Goal: Task Accomplishment & Management: Manage account settings

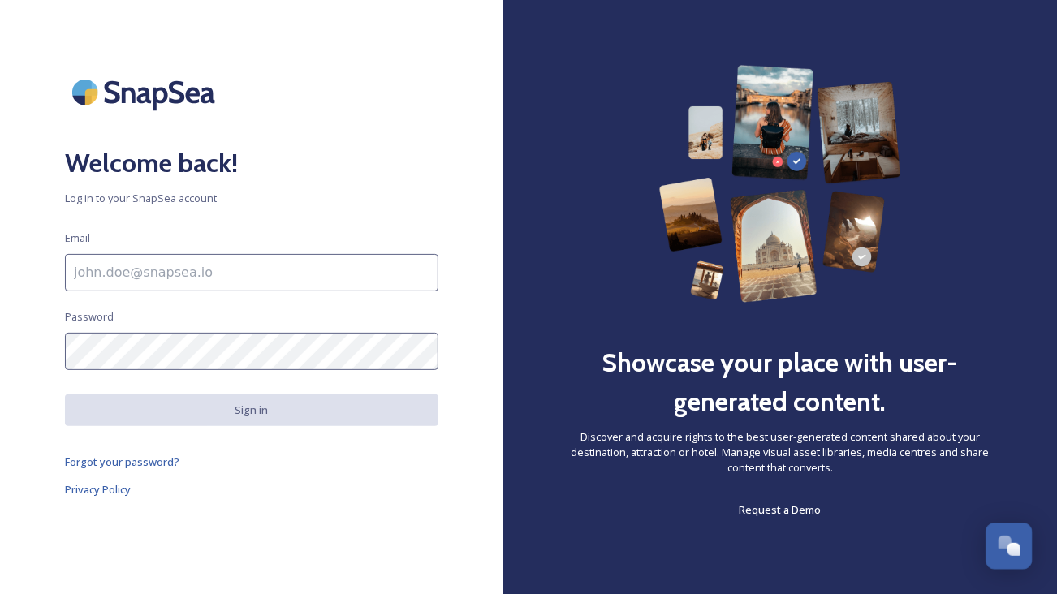
click at [155, 272] on input at bounding box center [251, 272] width 373 height 37
type input "[PERSON_NAME][EMAIL_ADDRESS][PERSON_NAME][DOMAIN_NAME]"
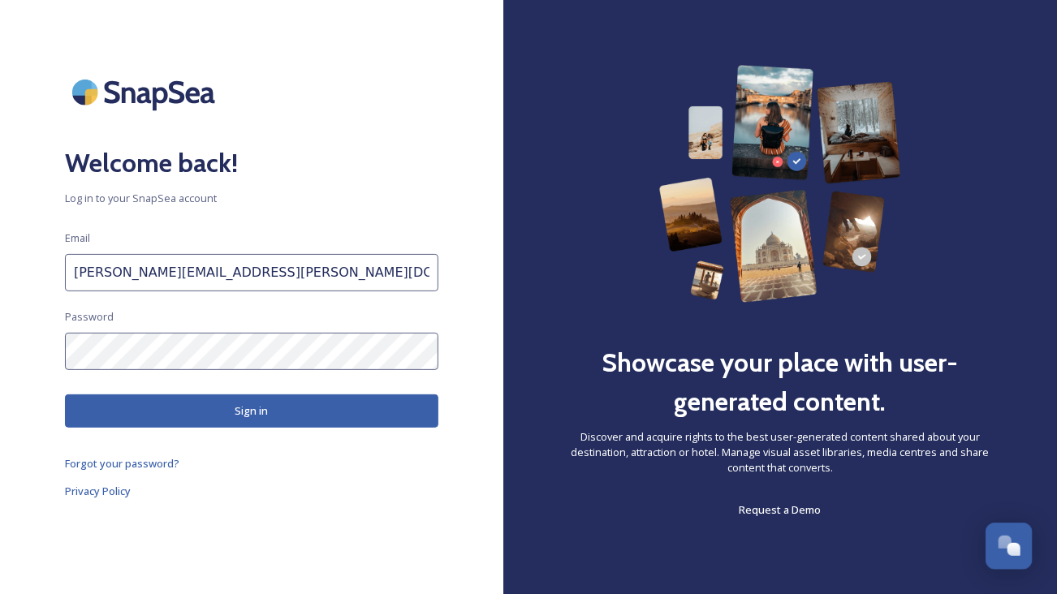
click at [338, 272] on input "[PERSON_NAME][EMAIL_ADDRESS][PERSON_NAME][DOMAIN_NAME]" at bounding box center [251, 272] width 373 height 37
drag, startPoint x: 338, startPoint y: 272, endPoint x: 55, endPoint y: 278, distance: 282.5
click at [55, 278] on div "Welcome back! Log in to your SnapSea account Email [PERSON_NAME][EMAIL_ADDRESS]…" at bounding box center [251, 297] width 503 height 464
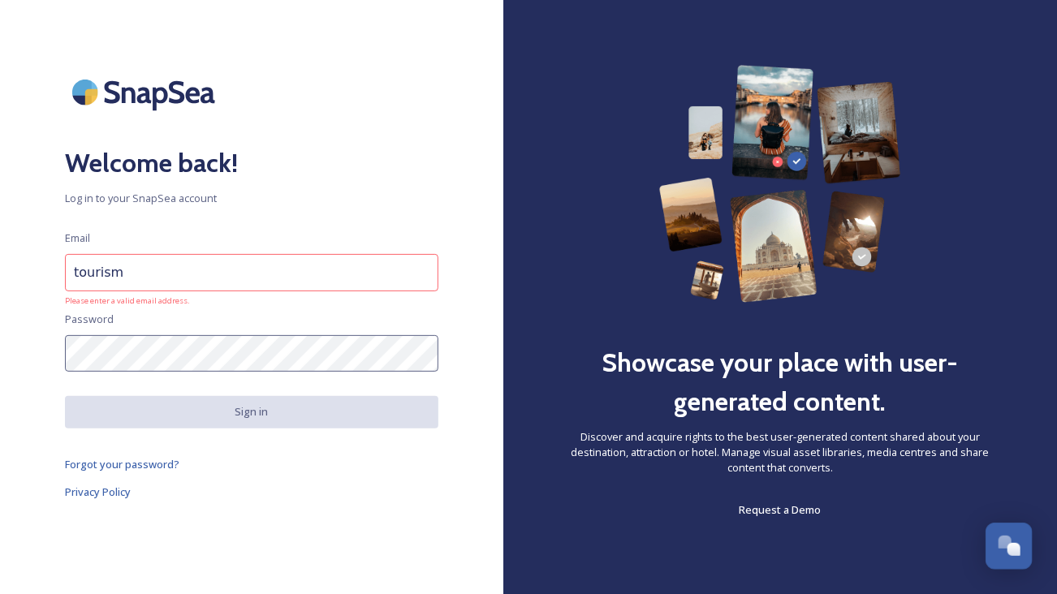
type input "[EMAIL_ADDRESS][DOMAIN_NAME]"
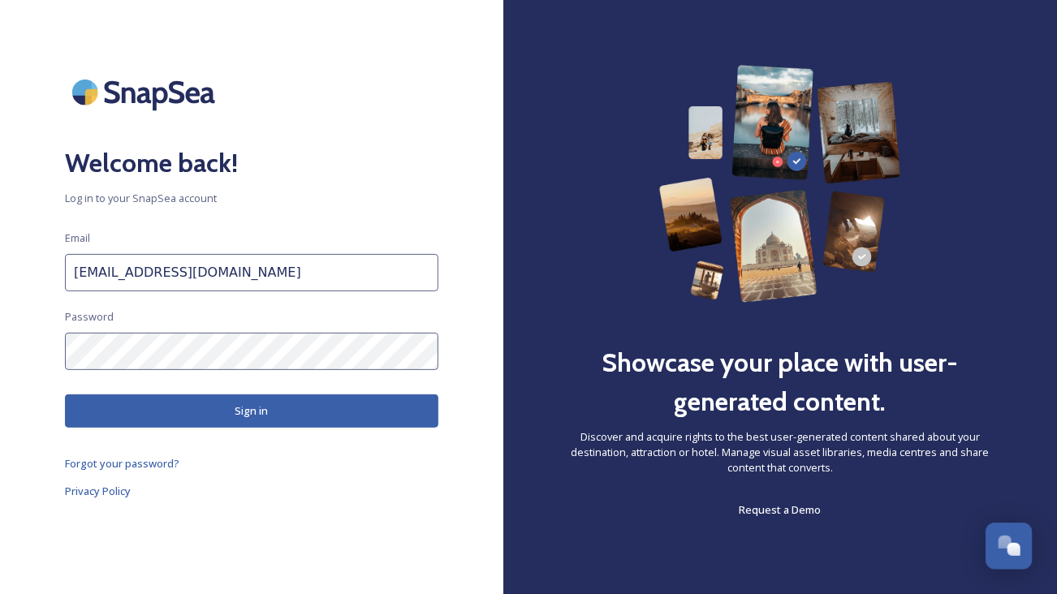
click at [199, 405] on button "Sign in" at bounding box center [251, 410] width 373 height 33
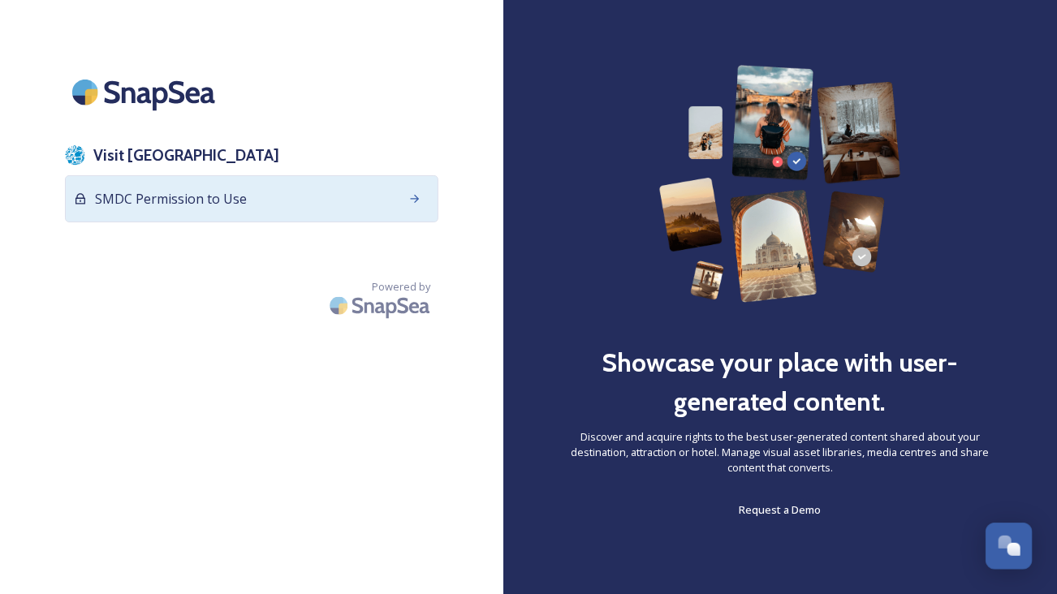
click at [201, 200] on span "SMDC Permission to Use" at bounding box center [171, 198] width 152 height 19
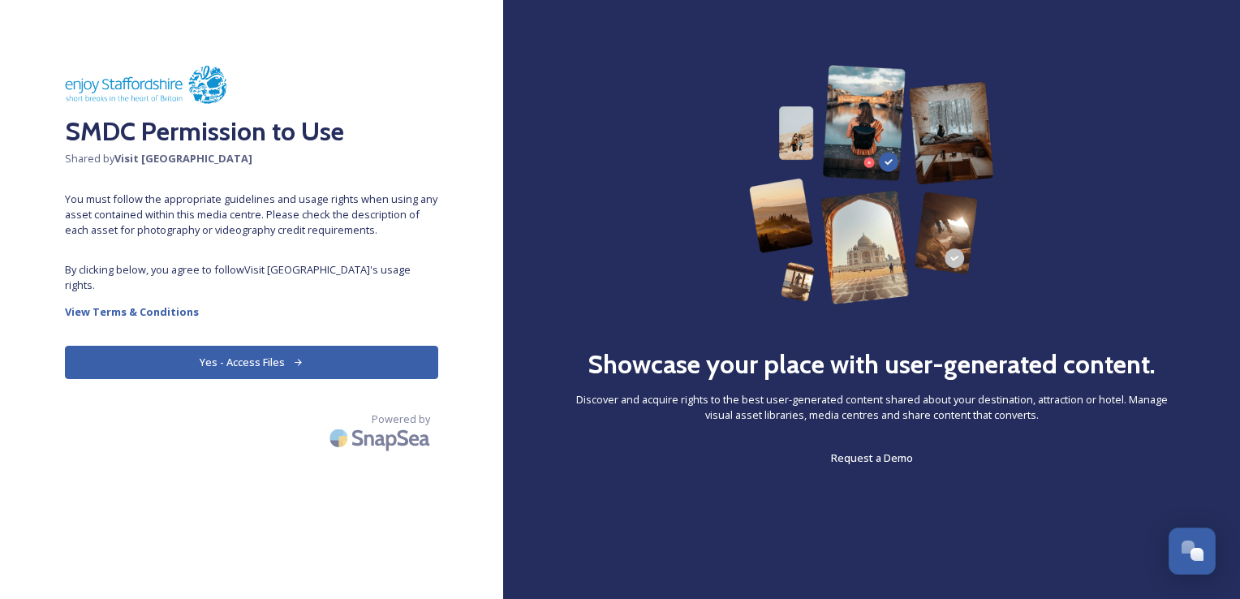
click at [282, 346] on button "Yes - Access Files" at bounding box center [251, 362] width 373 height 33
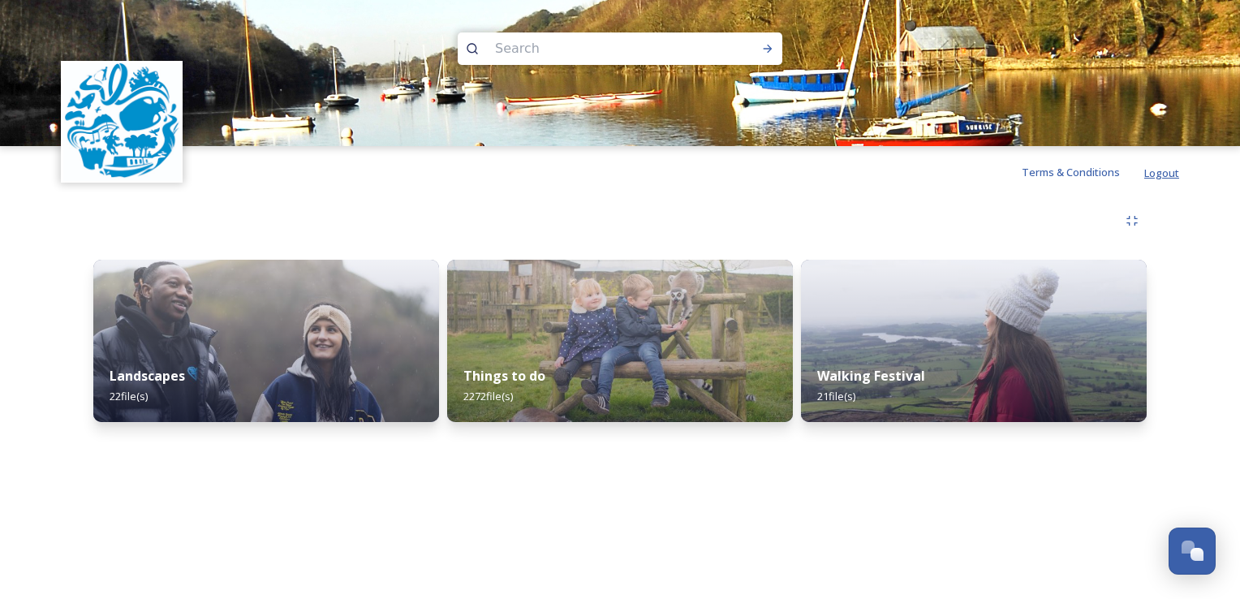
click at [1056, 176] on span "Logout" at bounding box center [1161, 173] width 35 height 15
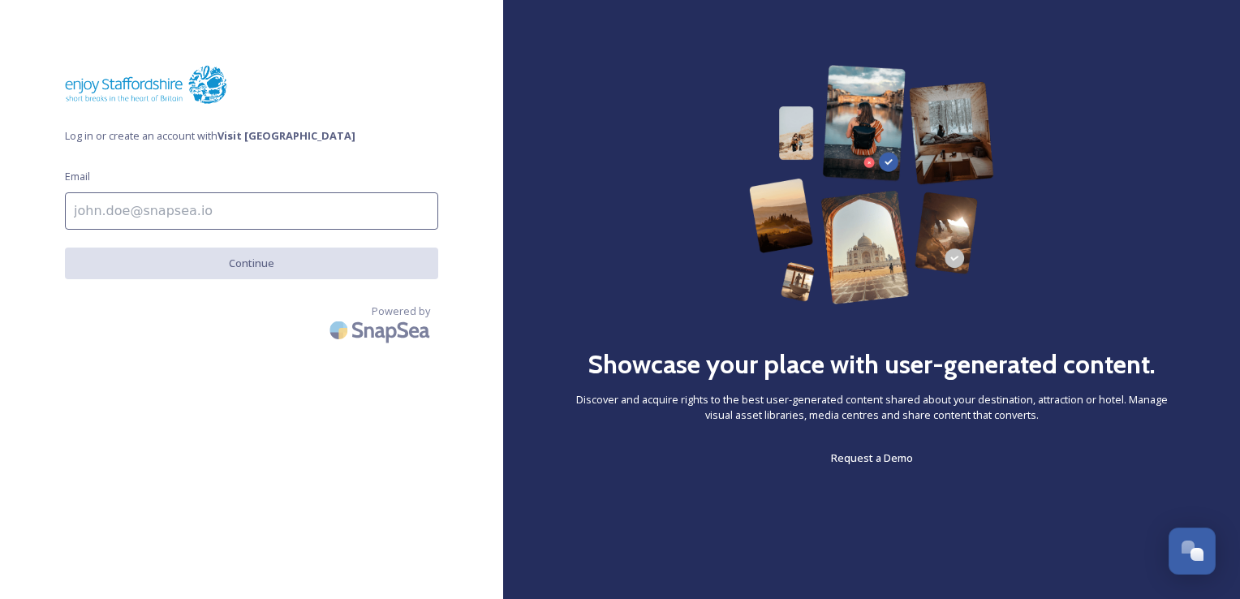
click at [139, 213] on input at bounding box center [251, 210] width 373 height 37
type input "[PERSON_NAME][EMAIL_ADDRESS][PERSON_NAME][DOMAIN_NAME]"
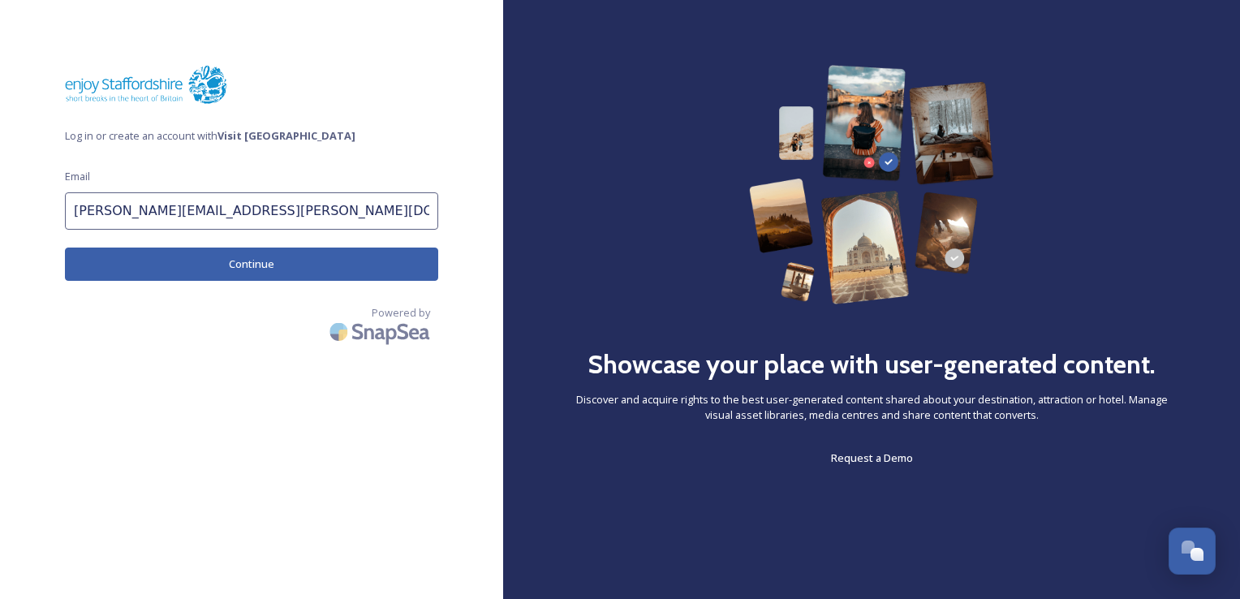
click at [248, 264] on button "Continue" at bounding box center [251, 264] width 373 height 33
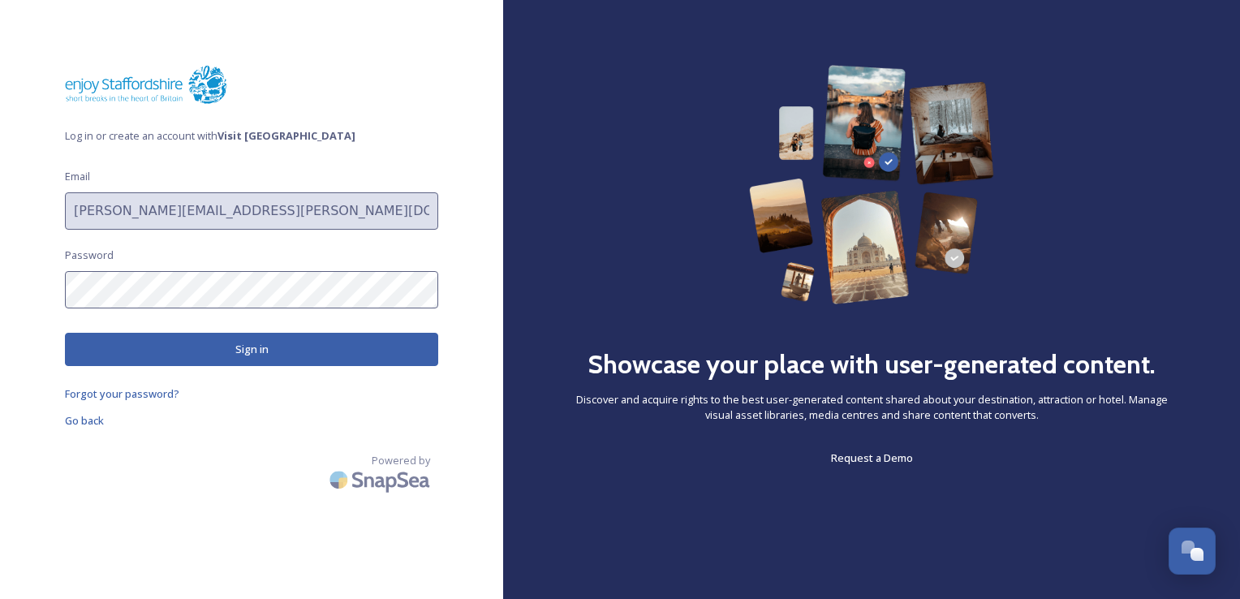
click at [249, 346] on button "Sign in" at bounding box center [251, 349] width 373 height 33
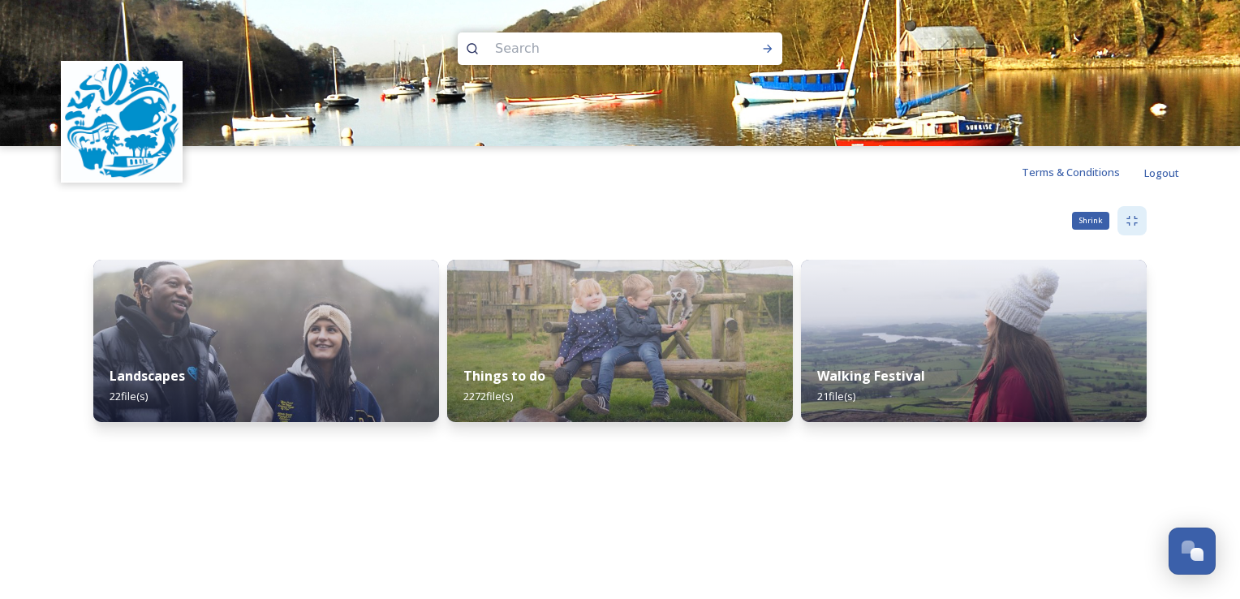
click at [1056, 219] on icon at bounding box center [1131, 221] width 11 height 10
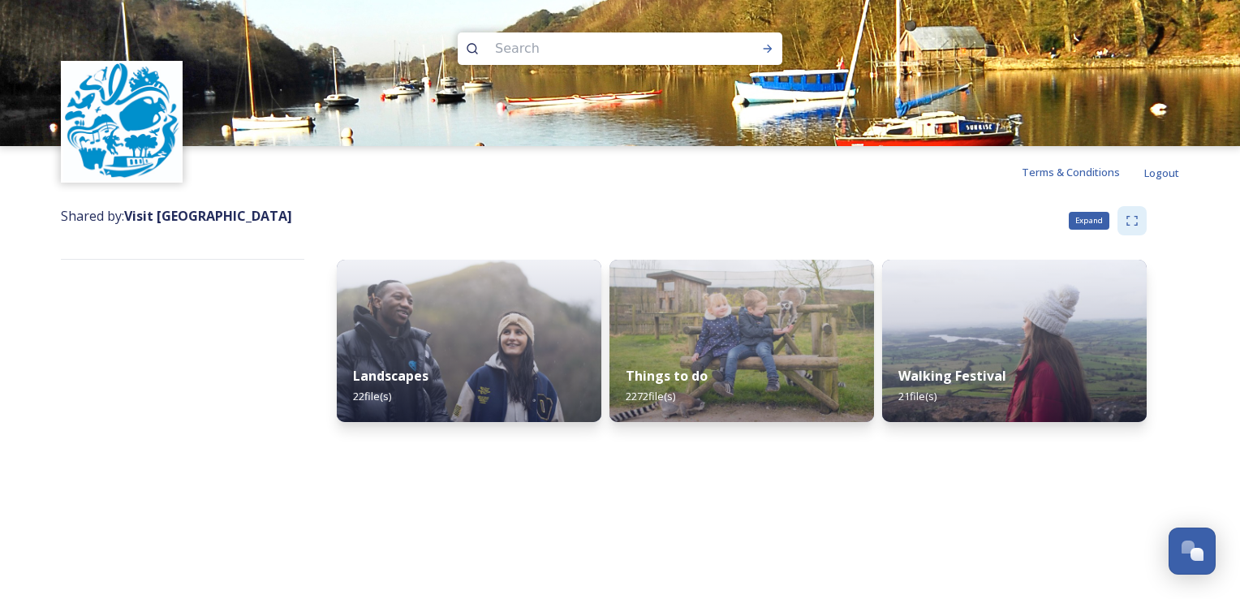
click at [1056, 219] on icon at bounding box center [1132, 220] width 13 height 13
